Goal: Task Accomplishment & Management: Use online tool/utility

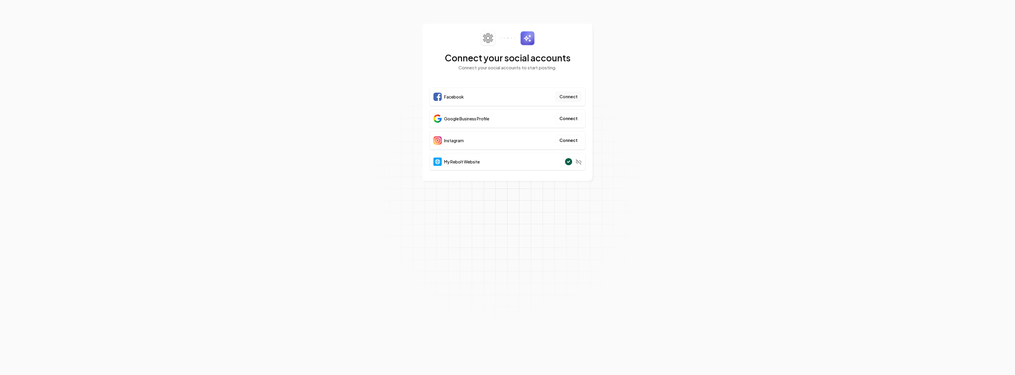
click at [569, 99] on button "Connect" at bounding box center [569, 96] width 26 height 11
click at [564, 95] on button "Connect" at bounding box center [569, 96] width 26 height 11
click at [570, 118] on button "Connect" at bounding box center [569, 118] width 26 height 11
click at [566, 119] on button "Connect" at bounding box center [569, 118] width 26 height 11
click at [567, 119] on button "Connect" at bounding box center [569, 118] width 26 height 11
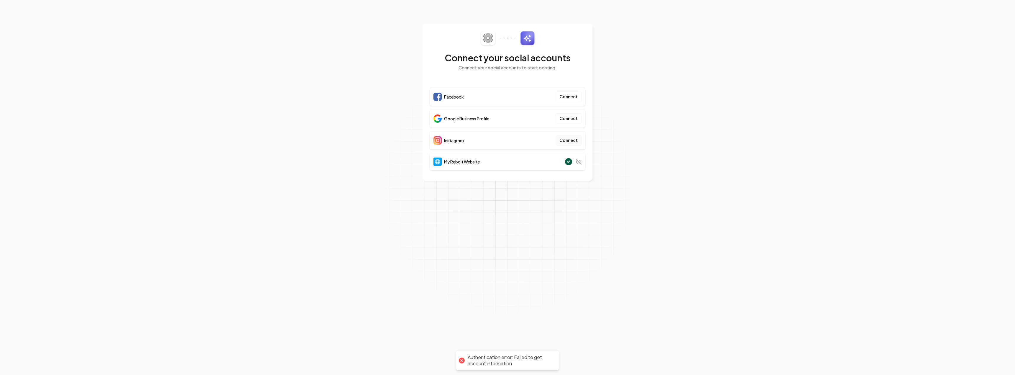
click at [568, 139] on button "Connect" at bounding box center [569, 140] width 26 height 11
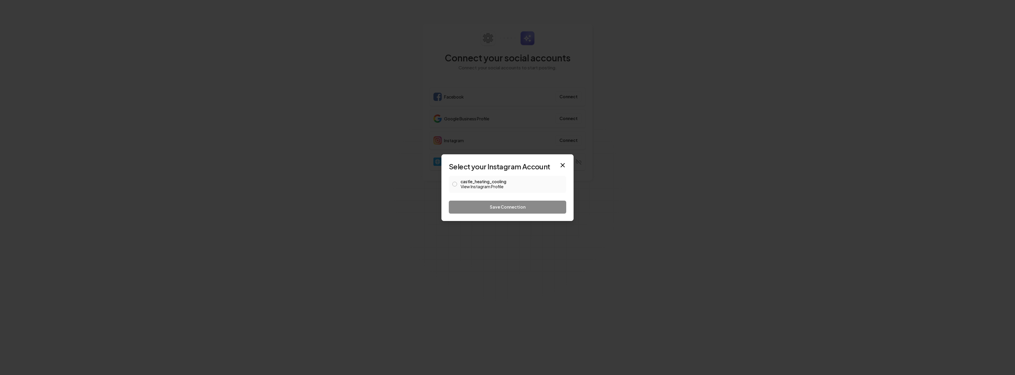
click at [456, 185] on button "castle_heating_cooling View Instagram Profile" at bounding box center [454, 184] width 5 height 5
click at [494, 210] on button "Save Connection" at bounding box center [507, 207] width 117 height 13
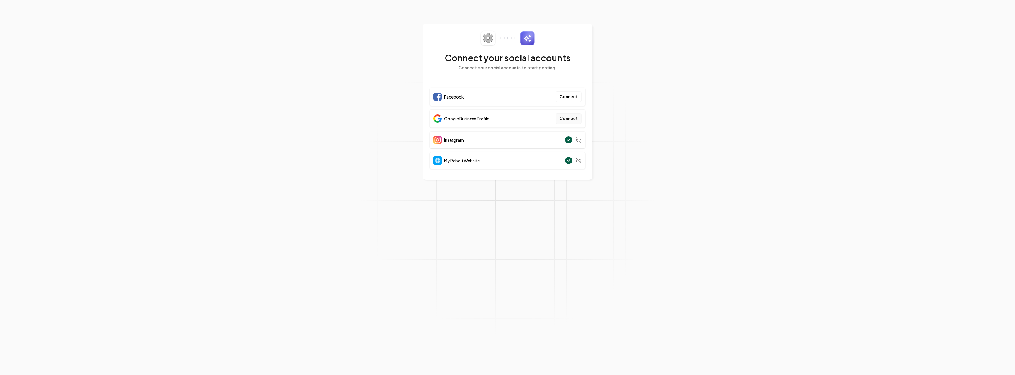
click at [570, 119] on button "Connect" at bounding box center [569, 118] width 26 height 11
